Goal: Task Accomplishment & Management: Use online tool/utility

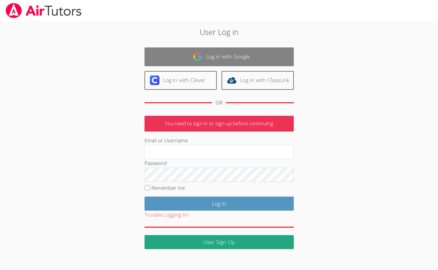
click at [243, 63] on link "Log in with Google" at bounding box center [219, 57] width 149 height 19
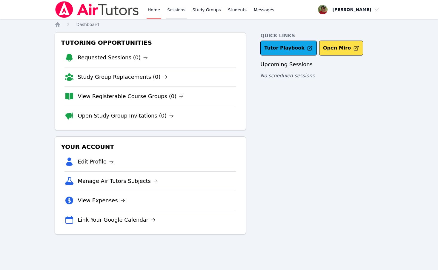
click at [170, 7] on link "Sessions" at bounding box center [176, 9] width 21 height 19
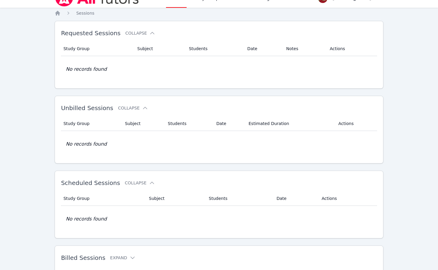
scroll to position [35, 0]
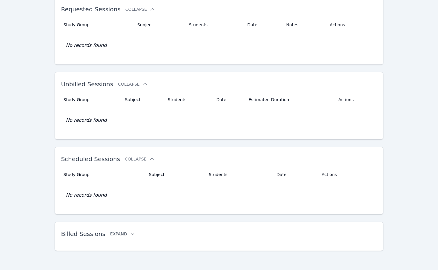
click at [111, 234] on button "Expand" at bounding box center [122, 234] width 25 height 6
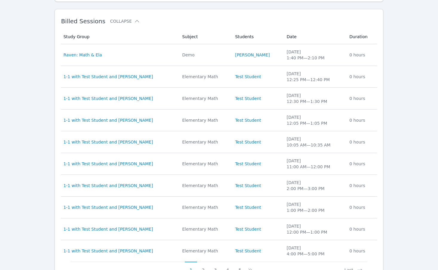
scroll to position [277, 0]
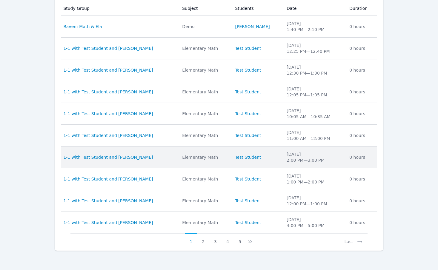
click at [331, 155] on div "[DATE] 2:00 PM — 3:00 PM" at bounding box center [315, 158] width 56 height 12
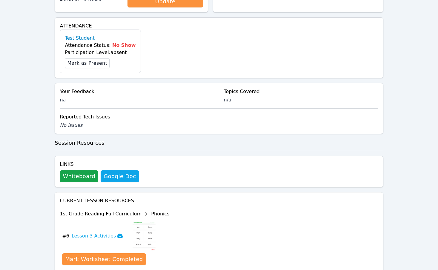
scroll to position [197, 0]
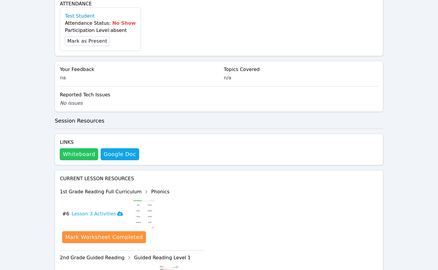
click at [74, 155] on button "Whiteboard" at bounding box center [79, 155] width 39 height 12
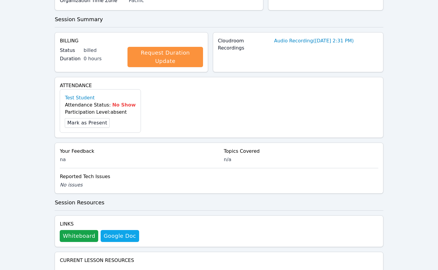
scroll to position [0, 0]
